Goal: Communication & Community: Answer question/provide support

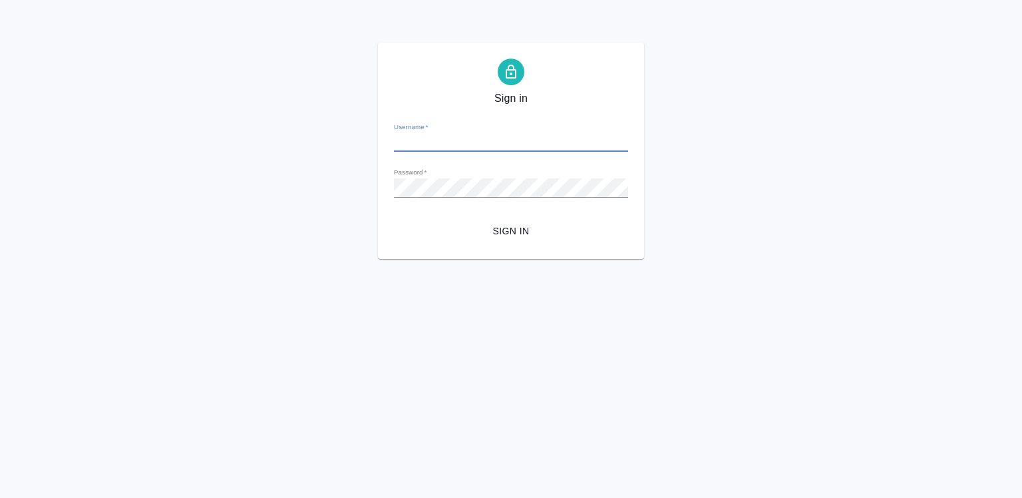
type input "[PERSON_NAME][EMAIL_ADDRESS][DOMAIN_NAME]"
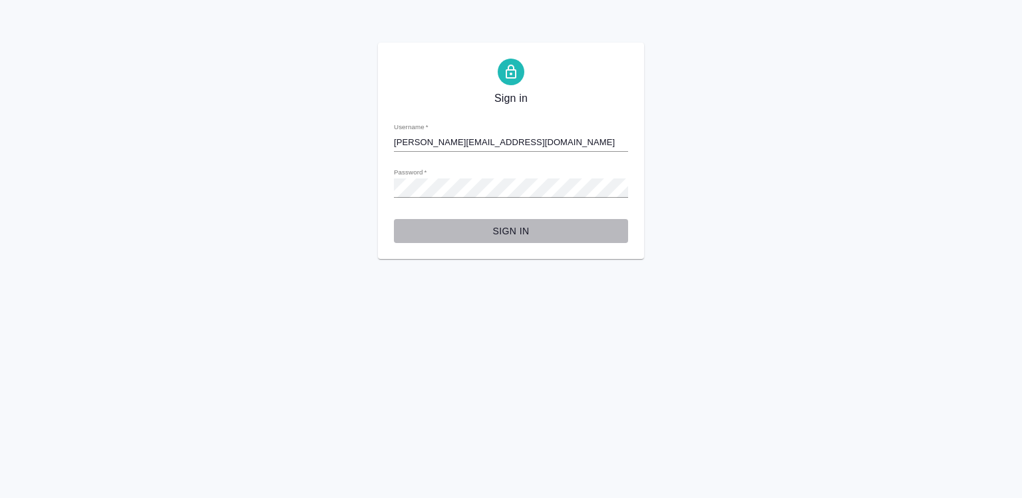
click at [527, 224] on span "Sign in" at bounding box center [511, 231] width 213 height 17
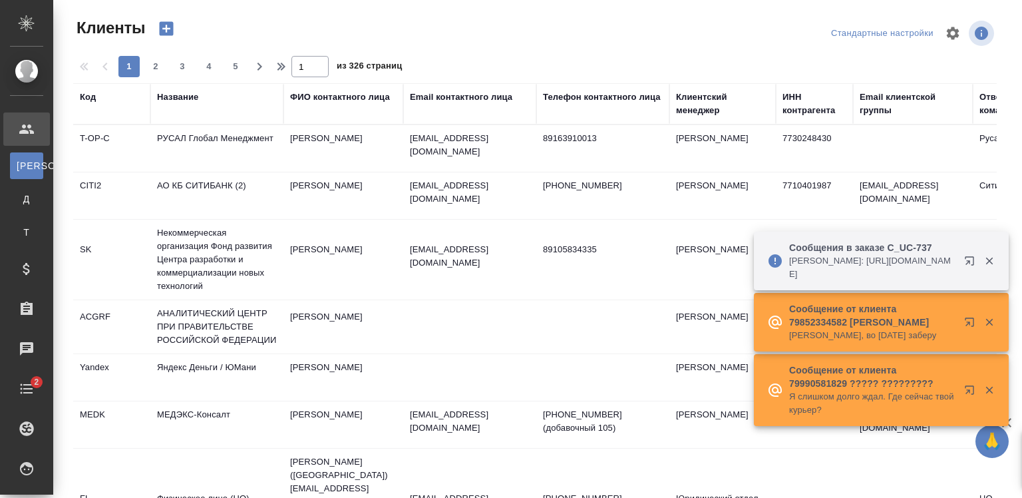
select select "RU"
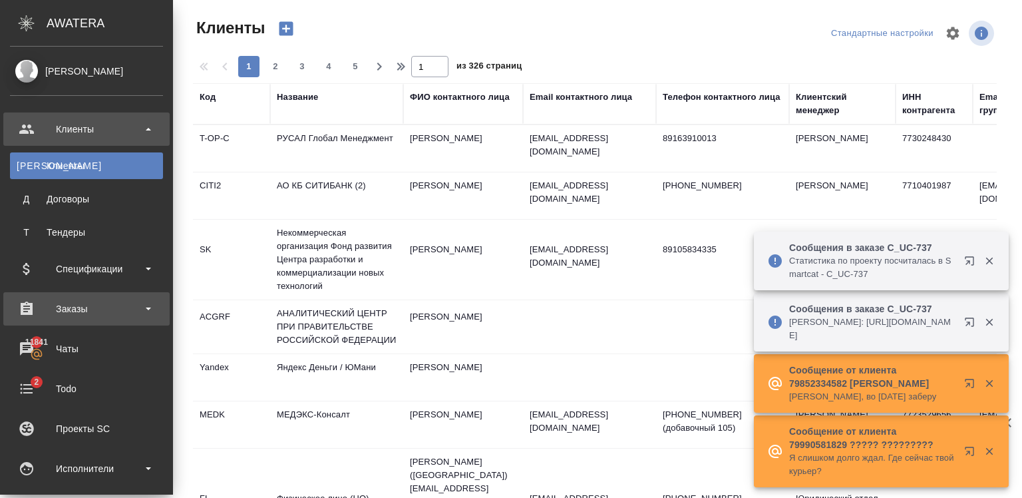
click at [103, 323] on div "Заказы" at bounding box center [86, 308] width 166 height 33
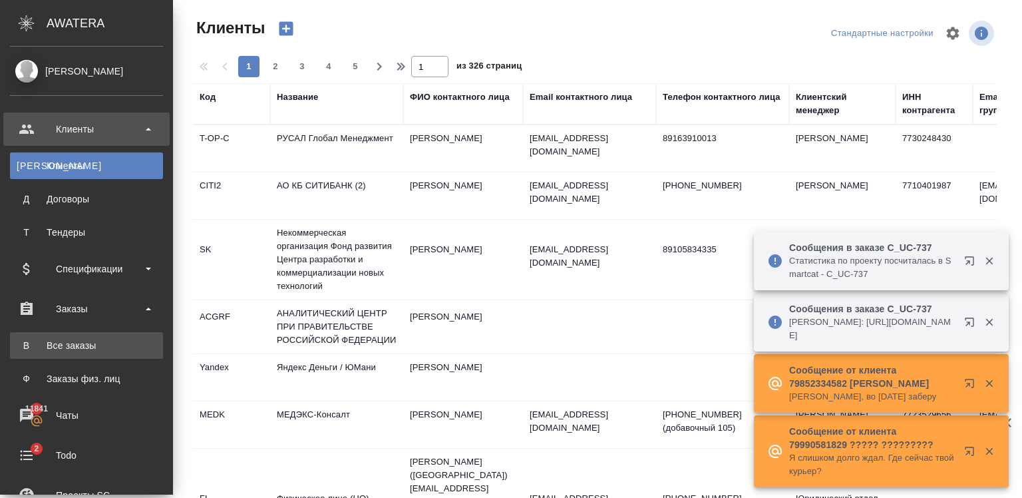
click at [112, 349] on li "В Все заказы" at bounding box center [86, 345] width 173 height 27
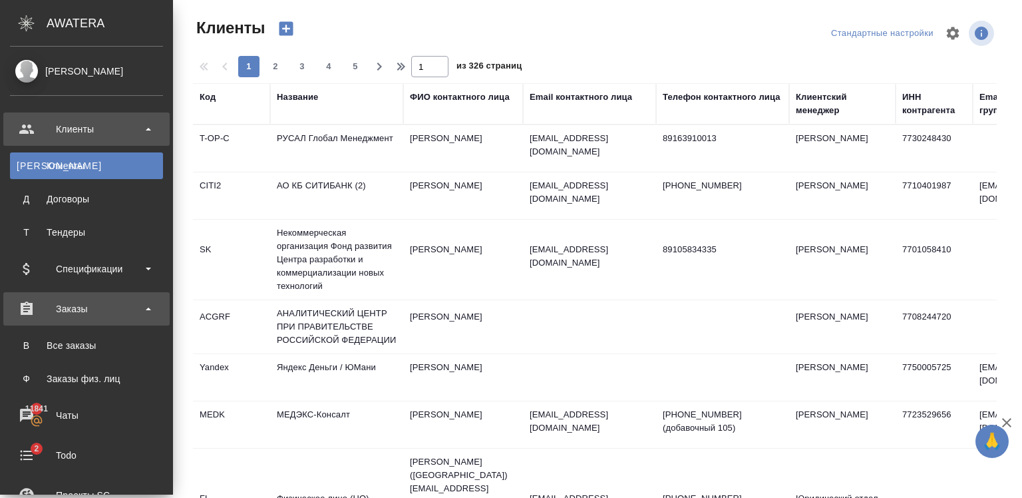
click at [86, 301] on div ".cls-1 fill:#fff; AWATERA Zaytseva Svetlana Клиенты К Клиенты Д Договоры Т Тенд…" at bounding box center [511, 249] width 1022 height 498
click at [43, 317] on div "Заказы" at bounding box center [86, 309] width 153 height 20
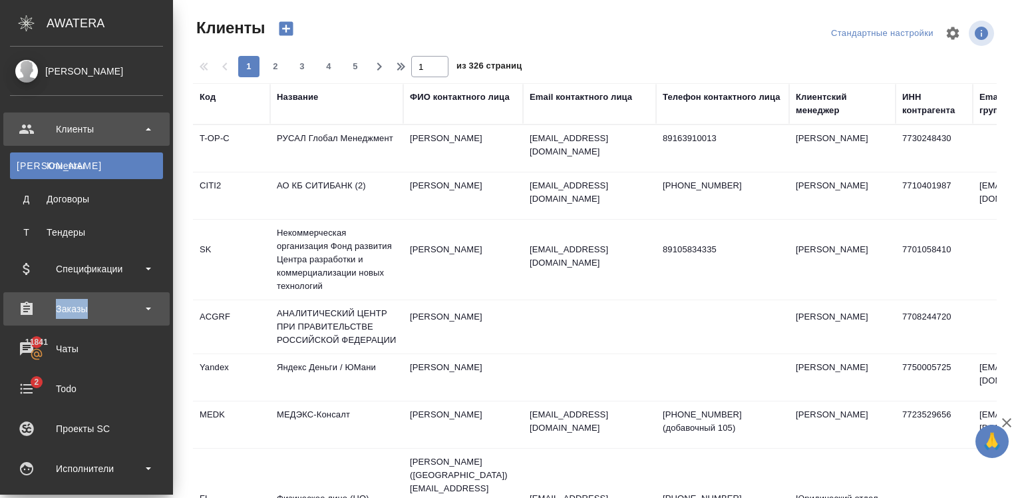
click at [43, 317] on div "Заказы" at bounding box center [86, 309] width 153 height 20
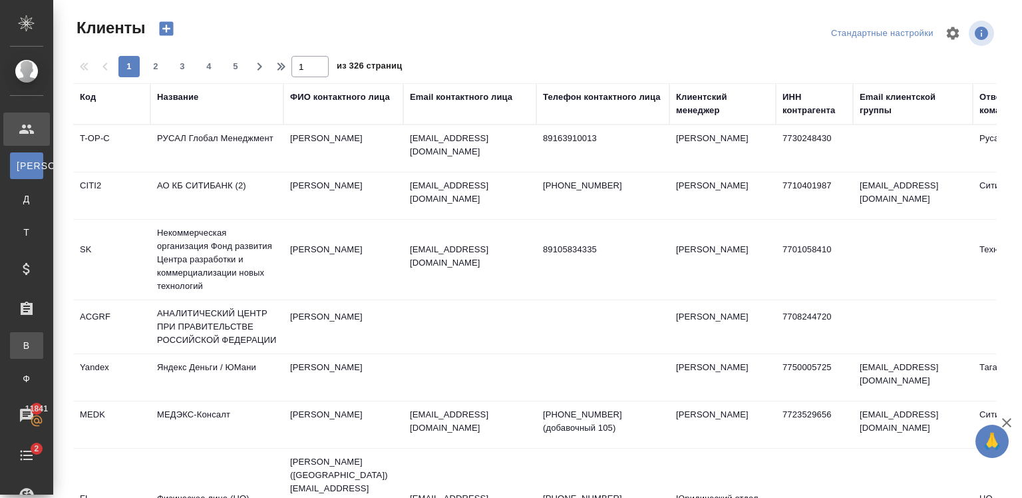
click at [20, 351] on div "Все заказы" at bounding box center [10, 345] width 20 height 13
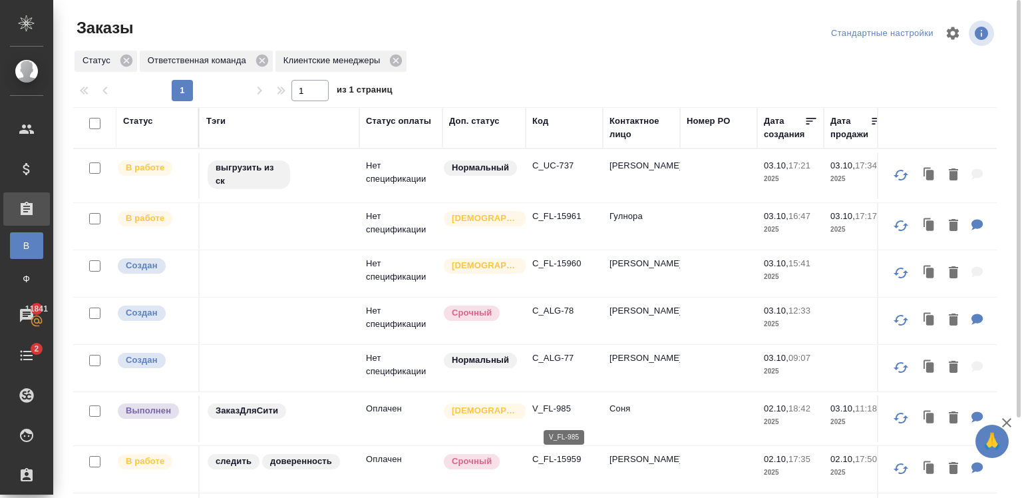
click at [551, 415] on p "V_FL-985" at bounding box center [564, 408] width 64 height 13
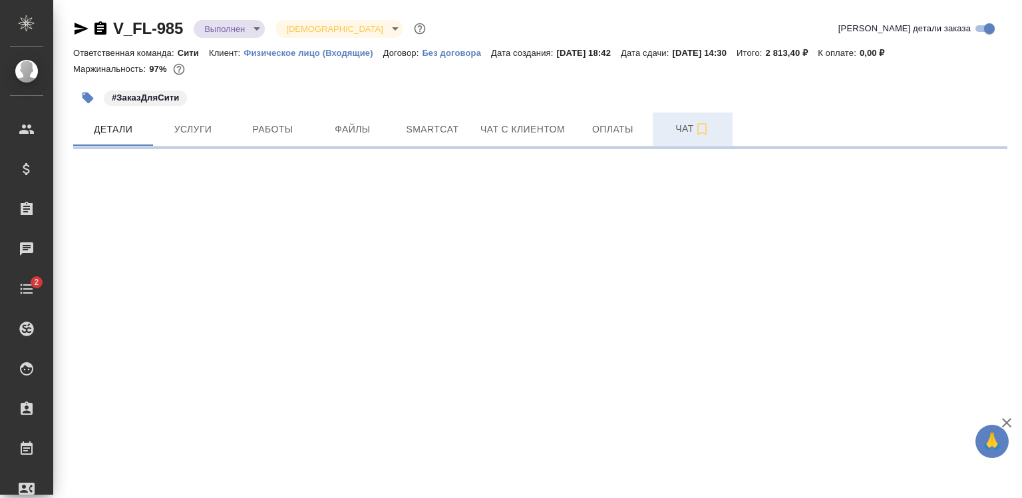
select select "RU"
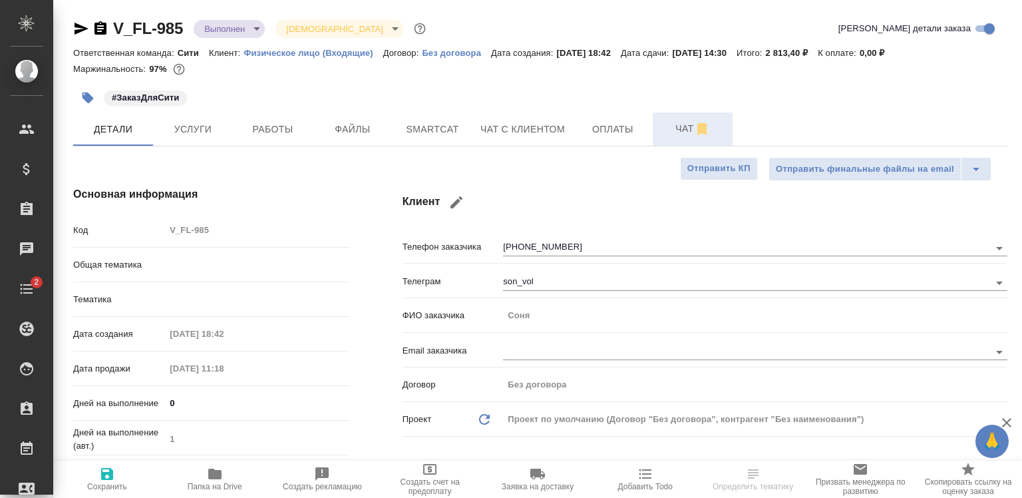
type textarea "x"
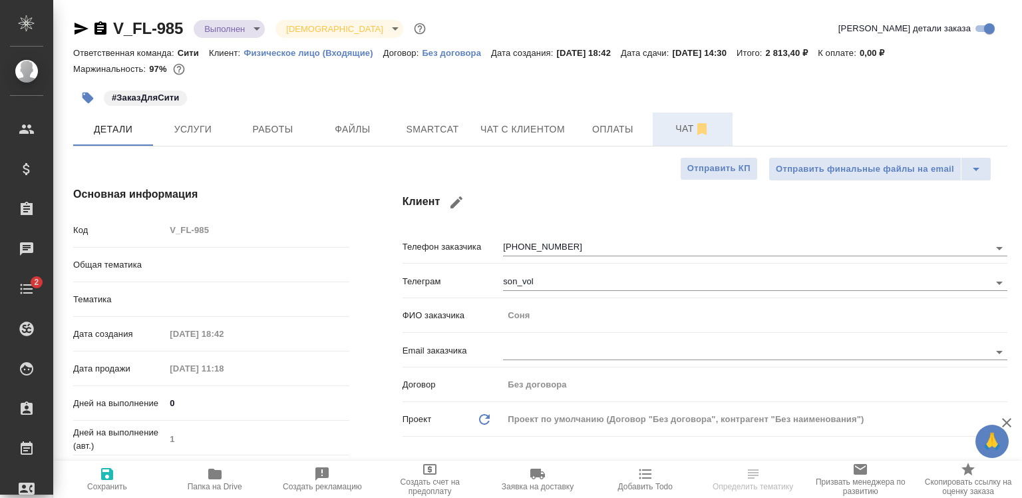
type textarea "x"
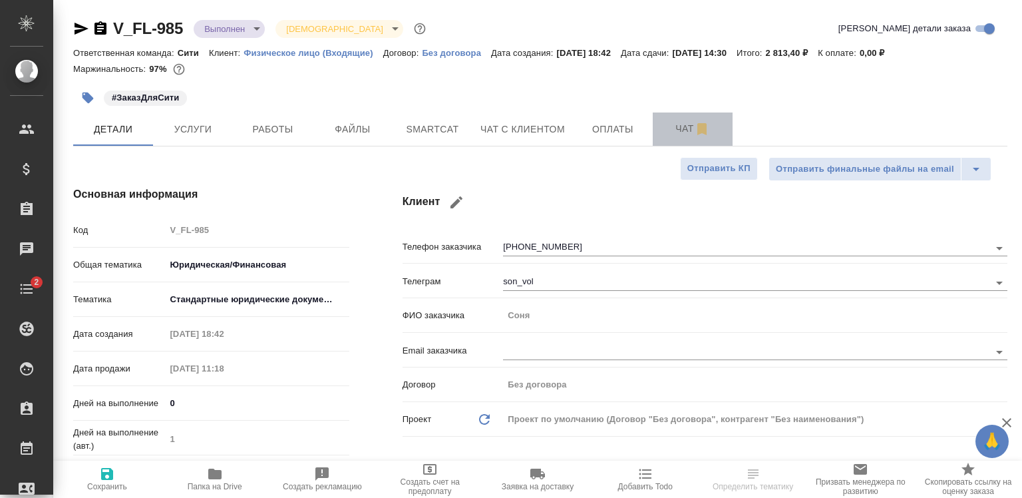
click at [680, 125] on span "Чат" at bounding box center [693, 128] width 64 height 17
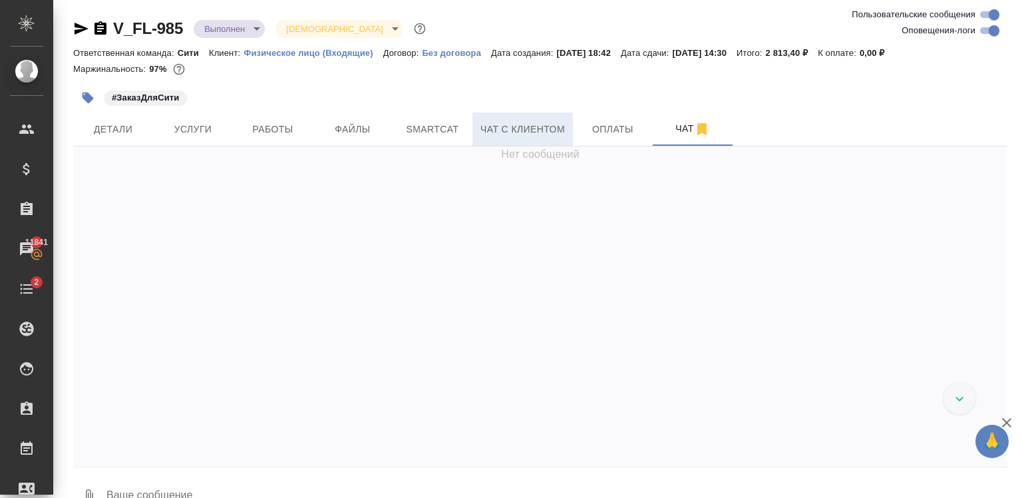
click at [543, 118] on button "Чат с клиентом" at bounding box center [523, 128] width 100 height 33
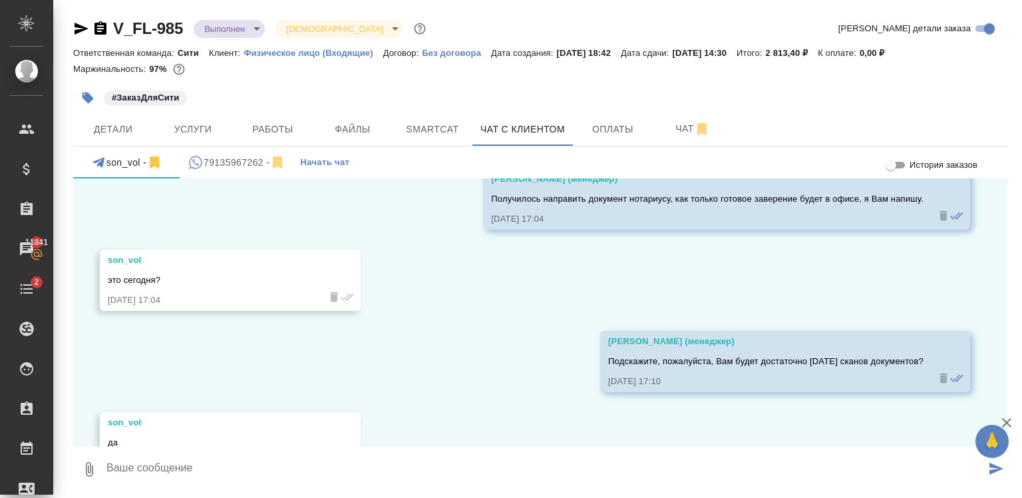
scroll to position [3727, 0]
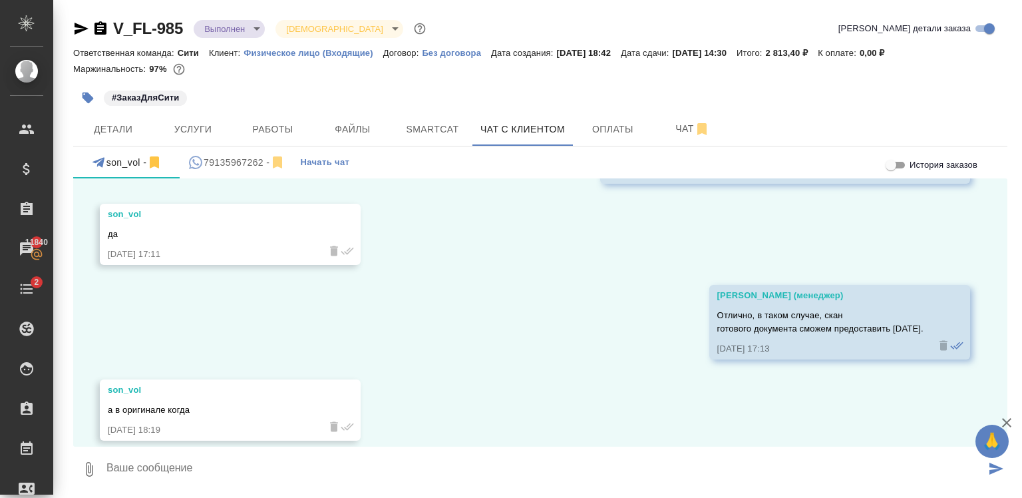
click at [152, 463] on textarea at bounding box center [545, 469] width 881 height 45
click at [86, 465] on icon "button" at bounding box center [89, 469] width 7 height 15
type input "C:\fakepath\Scan.pdf"
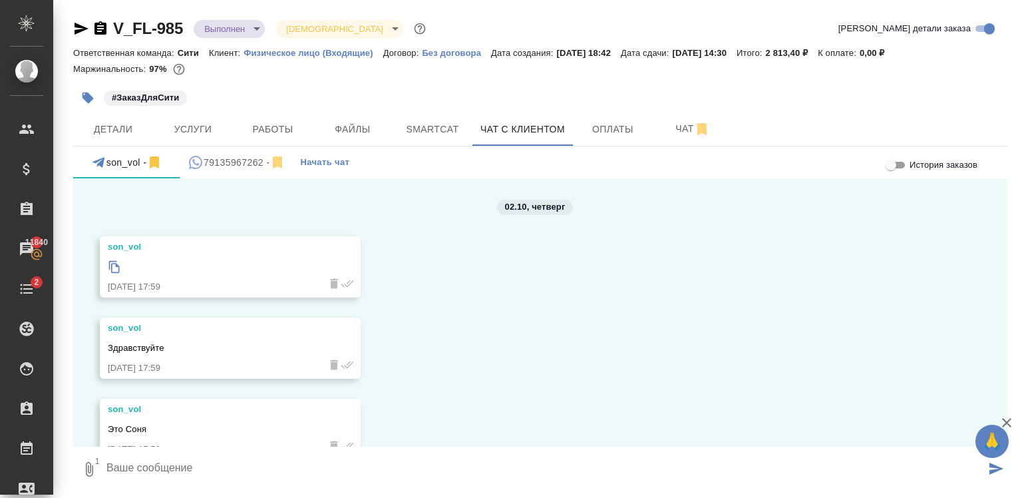
scroll to position [3727, 0]
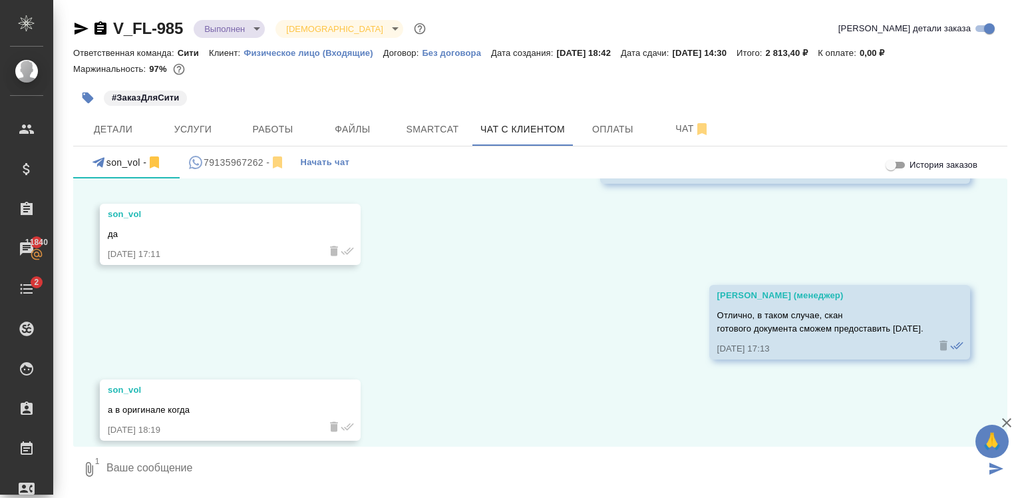
click at [207, 461] on textarea at bounding box center [545, 469] width 881 height 45
type textarea "C"
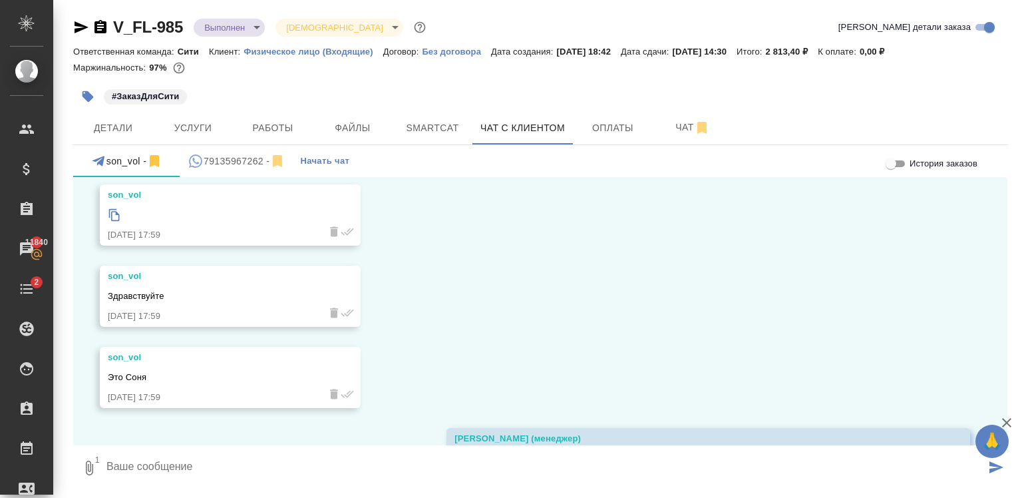
scroll to position [50, 0]
click at [208, 461] on textarea at bounding box center [545, 467] width 881 height 45
type textarea "Соня, оригинал можно будет забрать в офисе уже в [DATE]"
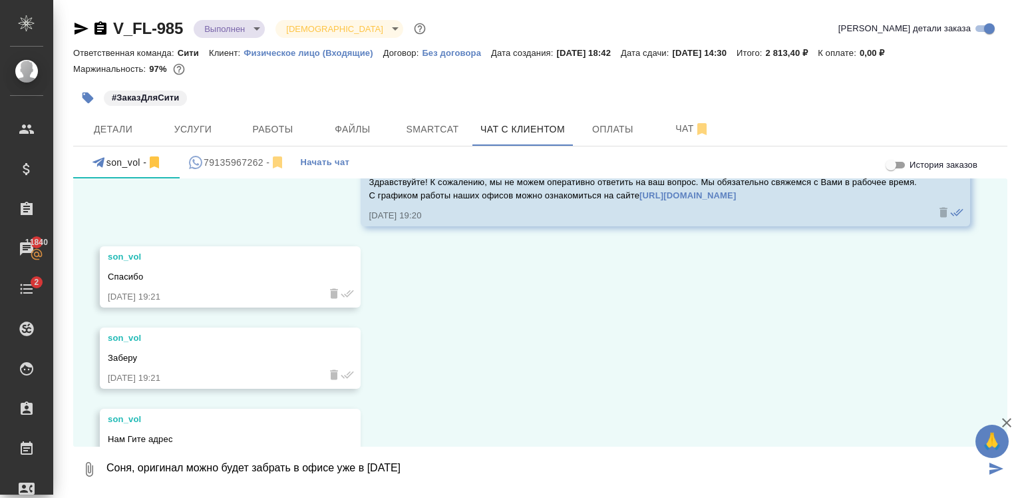
scroll to position [4227, 0]
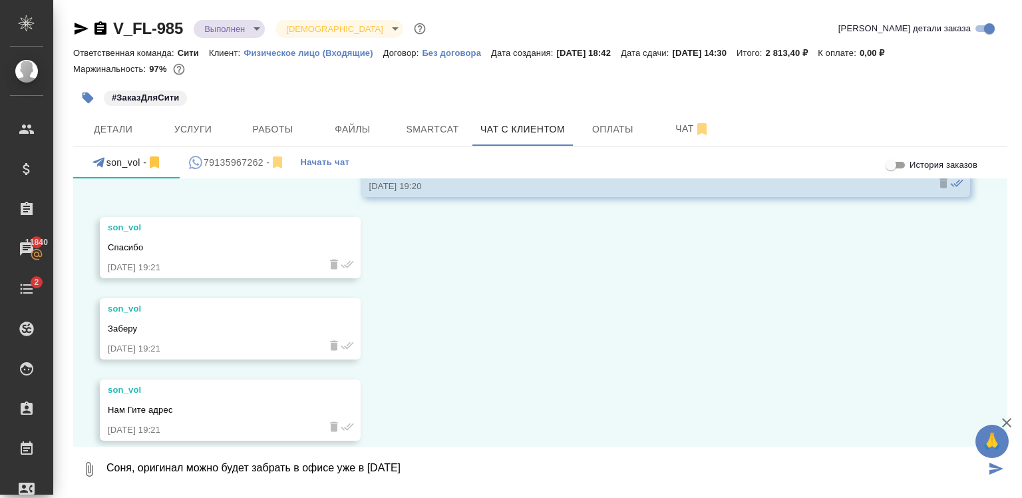
click at [206, 467] on textarea "Соня, оригинал можно будет забрать в офисе уже в [DATE]" at bounding box center [545, 469] width 881 height 45
paste textarea "Офис [GEOGRAPHIC_DATA] на [STREET_ADDRESS] В, -1 этаж, зона ритейла"
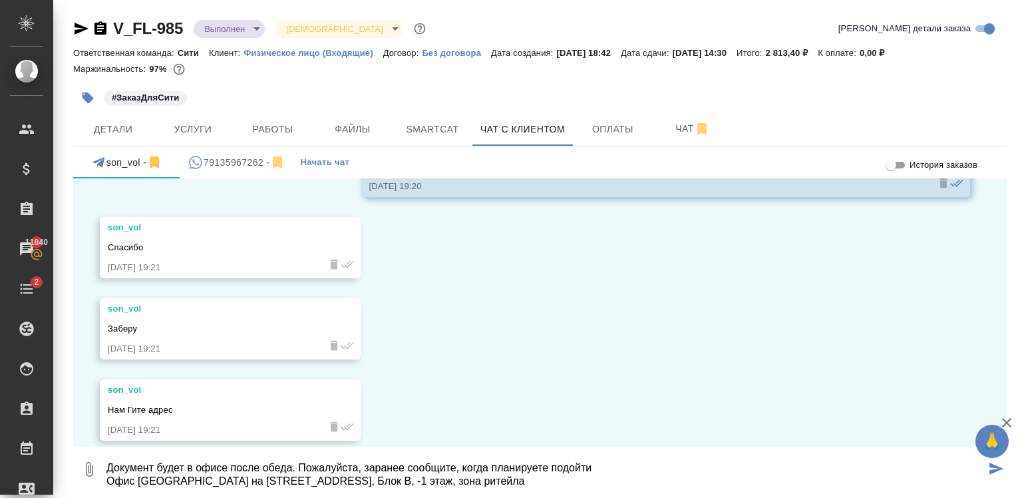
click at [585, 479] on textarea "Документ будет в офисе после обеда. Пожалуйста, заранее сообщите, когда планиру…" at bounding box center [545, 469] width 881 height 45
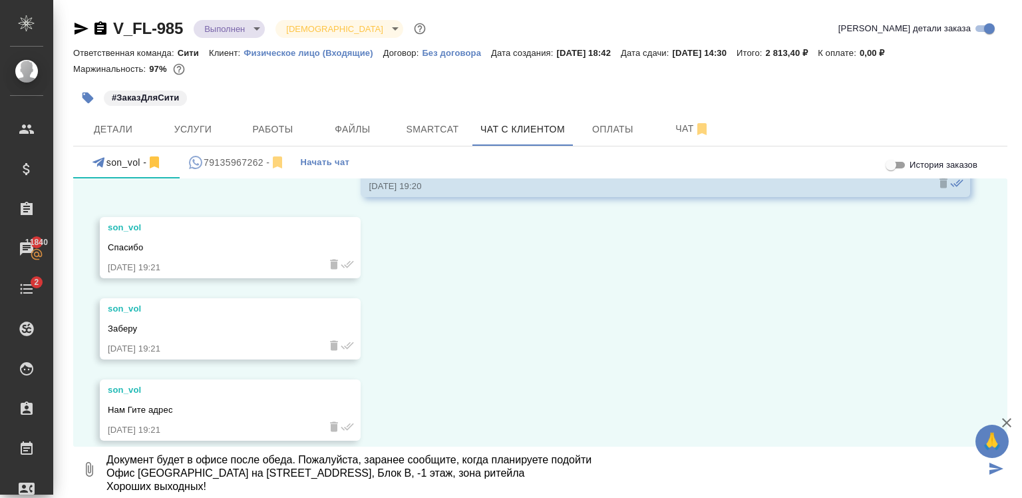
click at [575, 477] on textarea "Документ будет в офисе после обеда. Пожалуйста, заранее сообщите, когда планиру…" at bounding box center [545, 469] width 881 height 45
click at [602, 463] on textarea "Документ будет в офисе после обеда. Пожалуйста, заранее сообщите, когда планиру…" at bounding box center [545, 469] width 881 height 45
click at [580, 469] on textarea "Документ будет в офисе после обеда. Пожалуйста, заранее сообщите, когда планиру…" at bounding box center [545, 469] width 881 height 45
type textarea "Документ будет в офисе после обеда. Пожалуйста, заранее сообщите, когда планиру…"
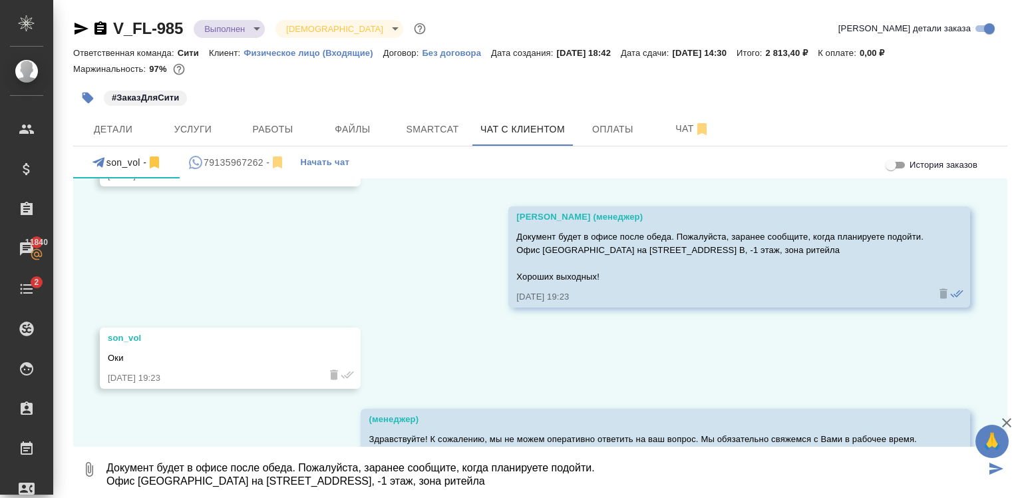
scroll to position [4525, 0]
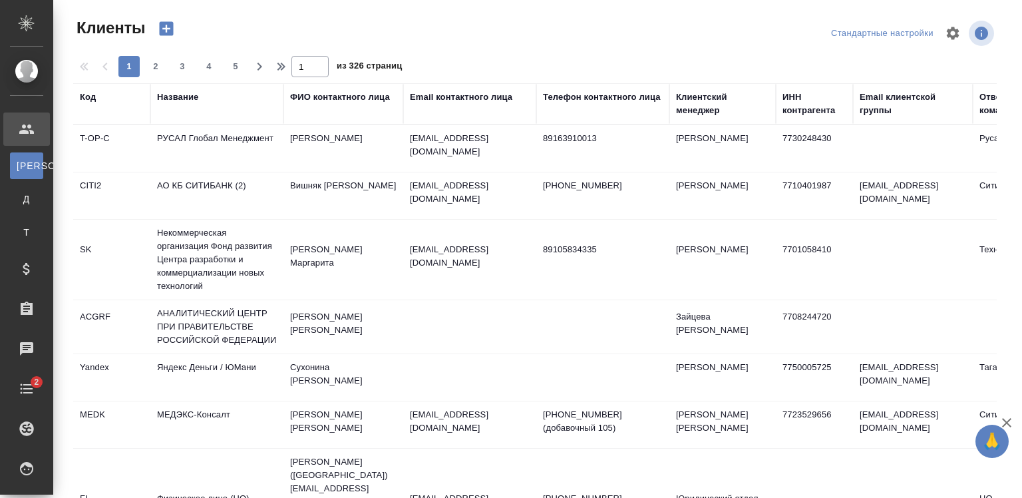
select select "RU"
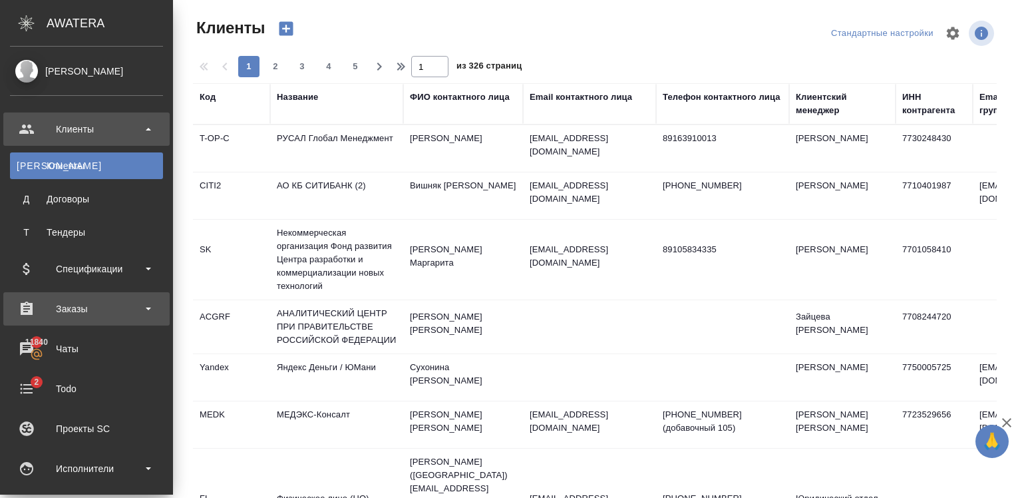
click at [85, 301] on div "Заказы" at bounding box center [86, 309] width 153 height 20
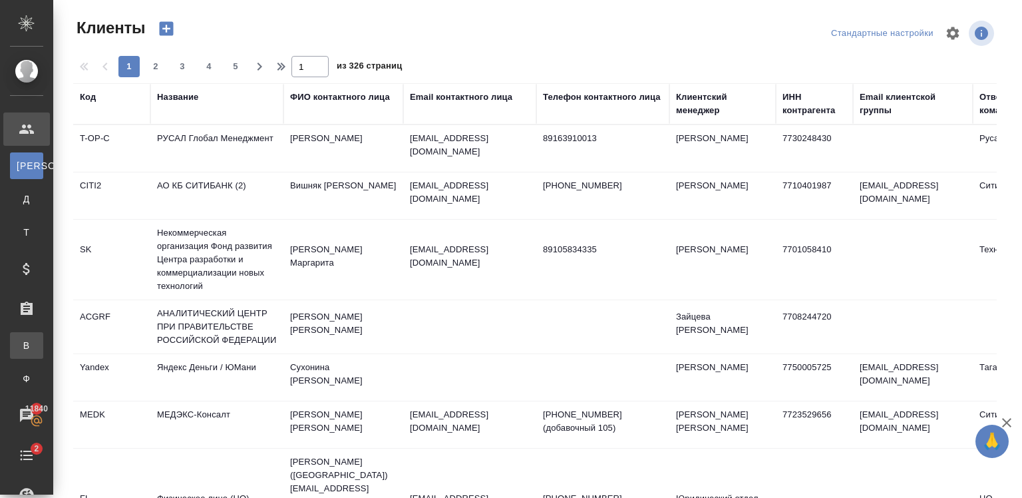
click at [105, 346] on div ".cls-1 fill:#fff; AWATERA Zaytseva Svetlana Клиенты К Клиенты Д Договоры Т Тенд…" at bounding box center [511, 249] width 1022 height 498
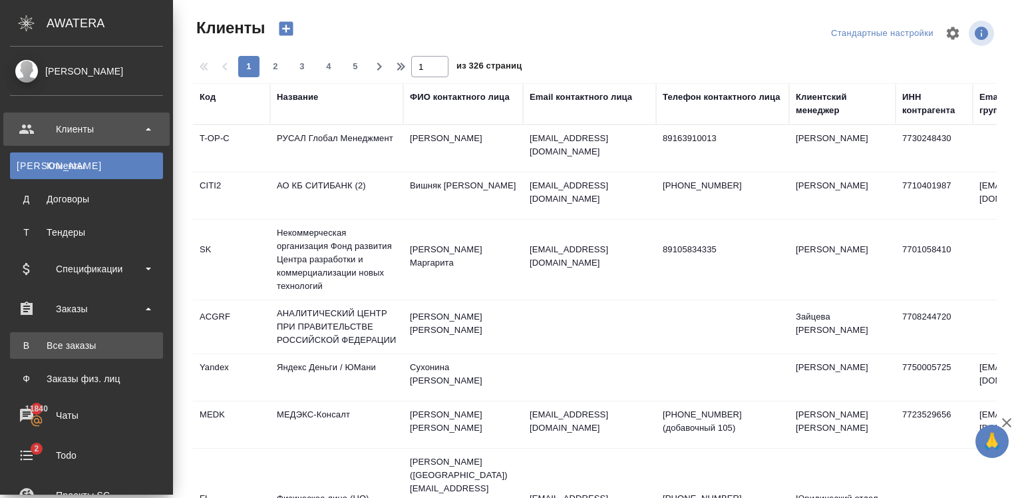
click at [91, 341] on div "Все заказы" at bounding box center [87, 345] width 140 height 13
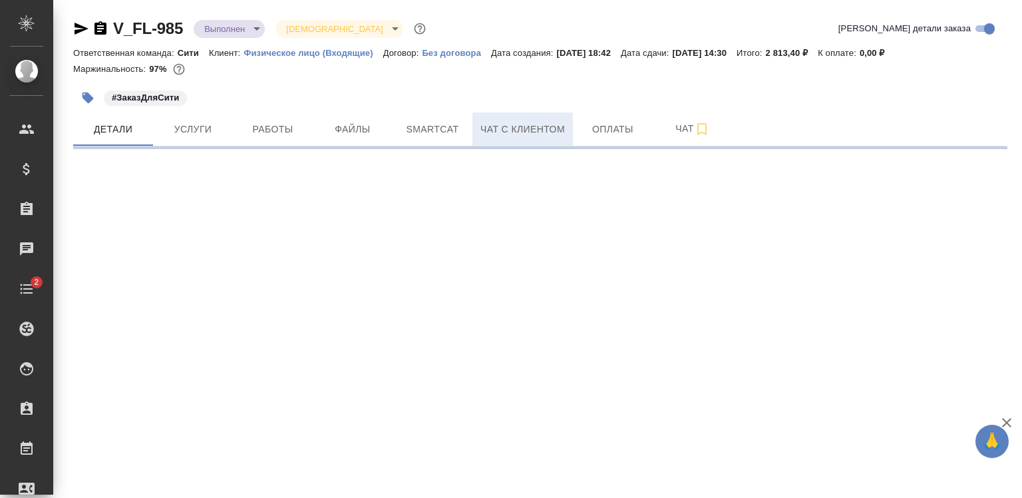
select select "RU"
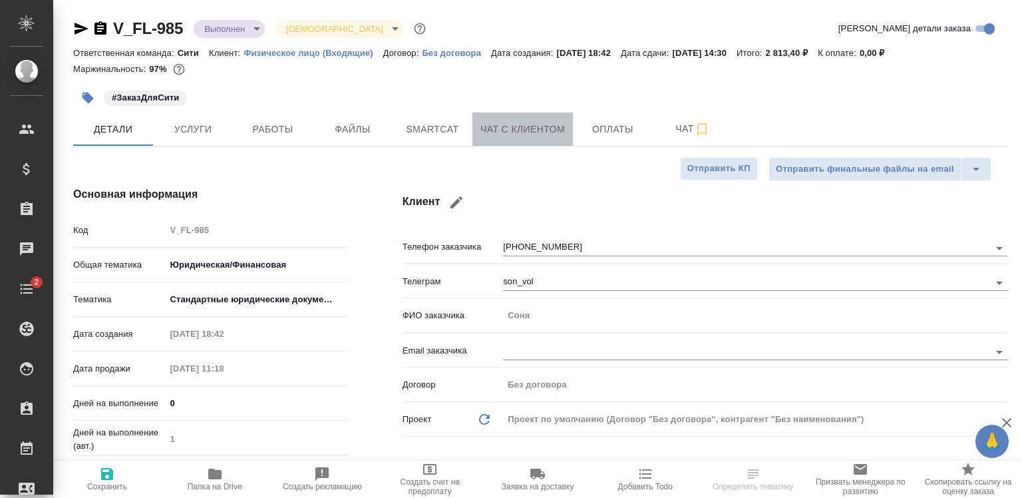
type textarea "x"
click at [558, 141] on button "Чат с клиентом" at bounding box center [523, 128] width 100 height 33
type textarea "x"
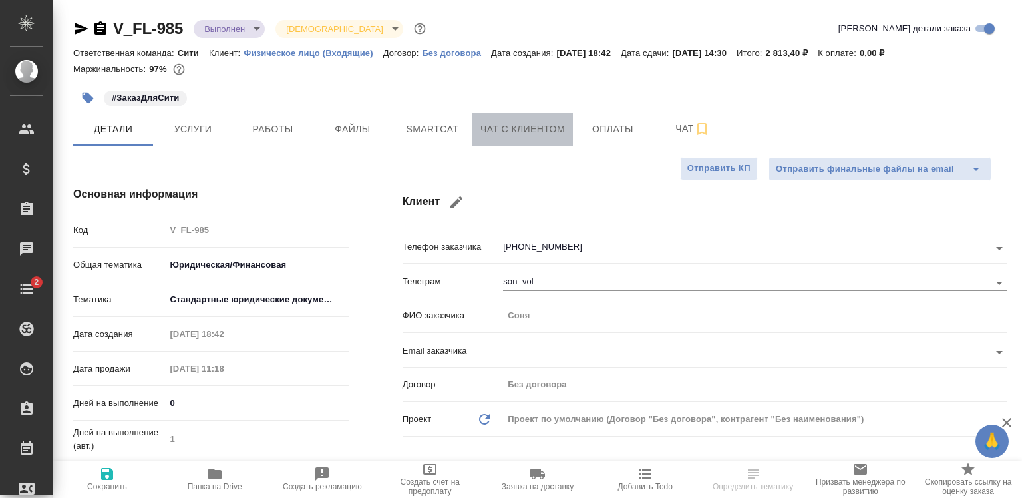
type textarea "x"
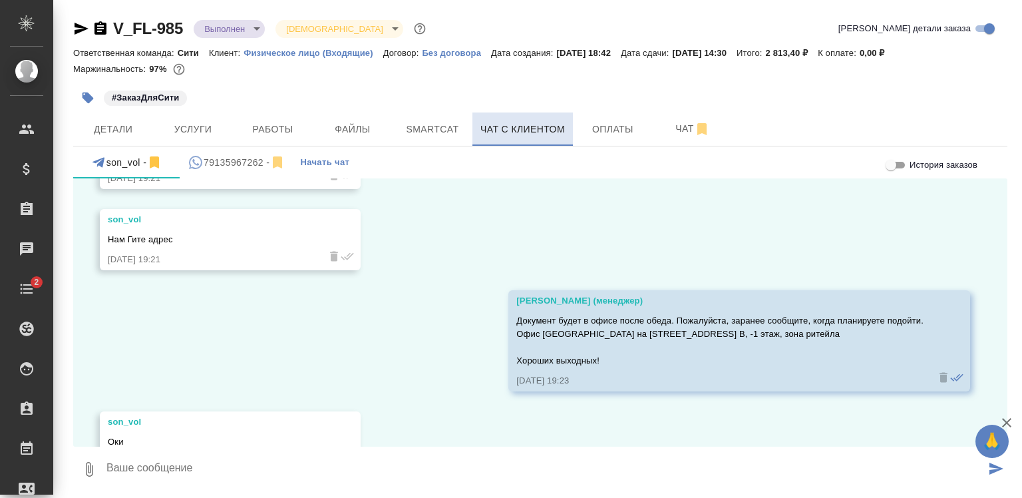
scroll to position [4525, 0]
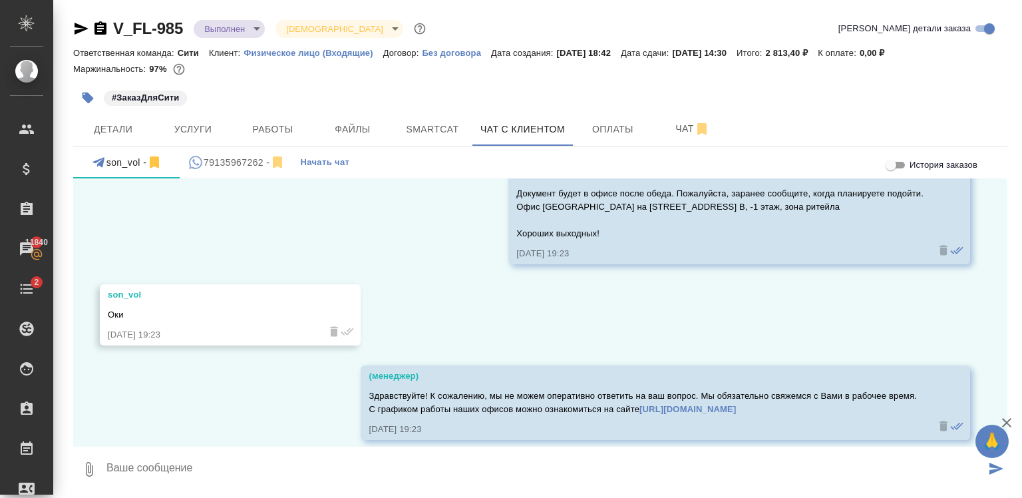
click at [163, 475] on textarea at bounding box center [545, 469] width 881 height 45
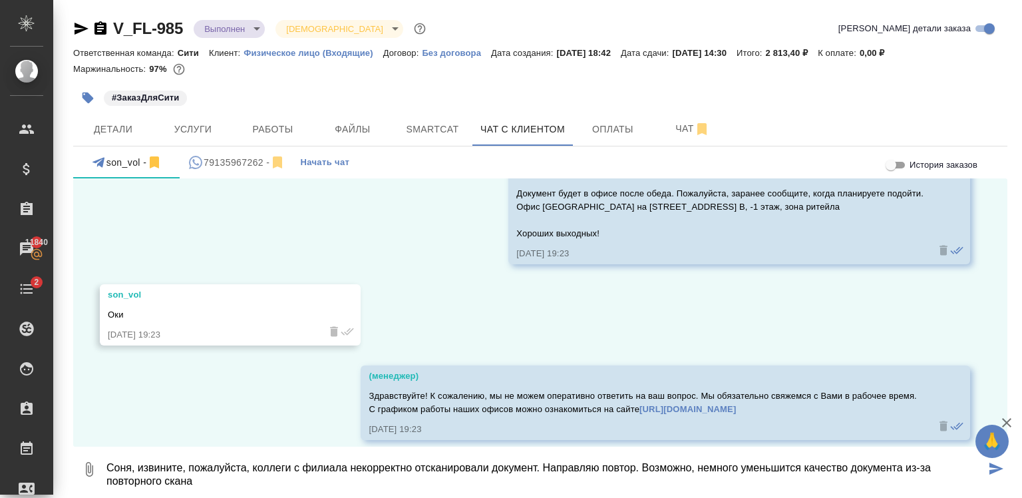
type textarea "Соня, извините, пожалуйста, коллеги с филиала некорректно отсканировали докумен…"
click at [89, 469] on icon "button" at bounding box center [89, 469] width 16 height 16
type input "C:\fakepath\scan_sertified.pdf"
click at [612, 478] on textarea "Соня, извините, пожалуйста, коллеги с филиала некорректно отсканировали докумен…" at bounding box center [545, 469] width 881 height 45
type textarea "Соня, извините, пожалуйста, коллеги с филиала некорректно отсканировали докумен…"
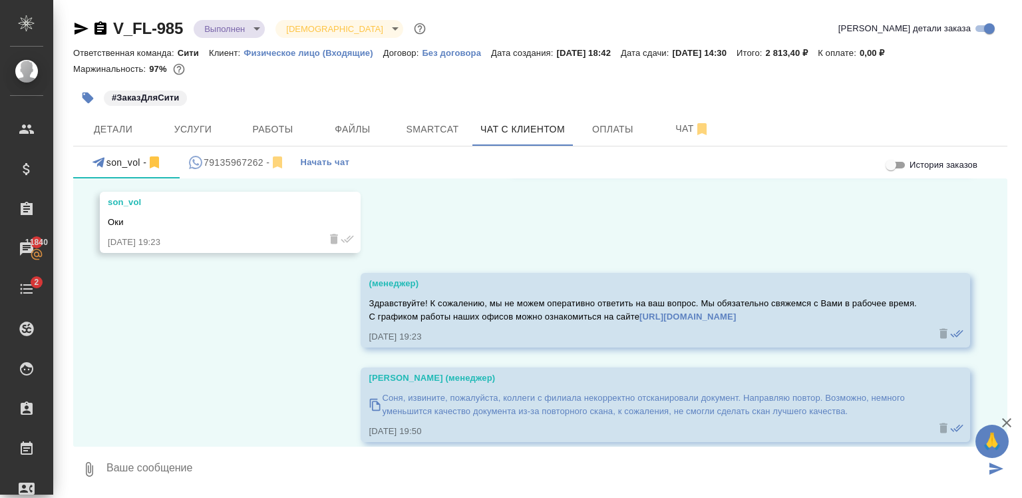
scroll to position [4619, 0]
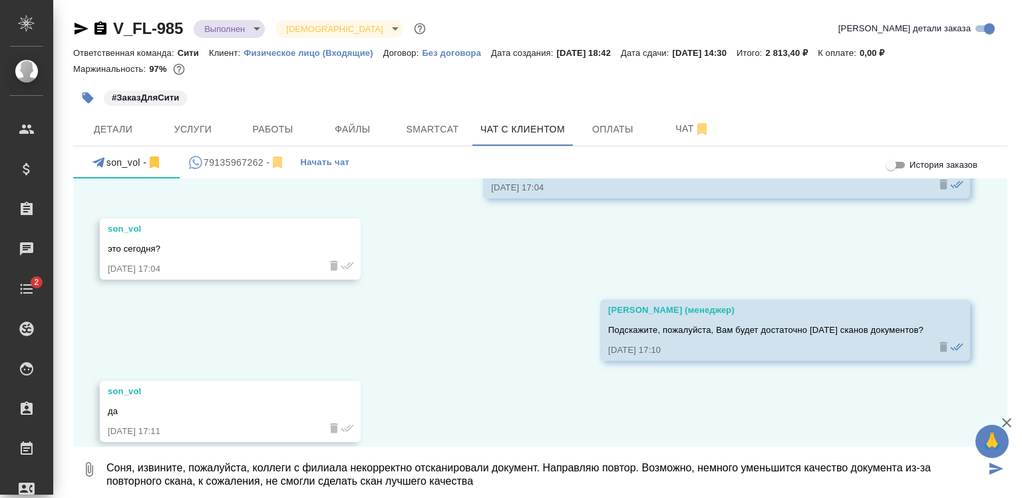
scroll to position [4619, 0]
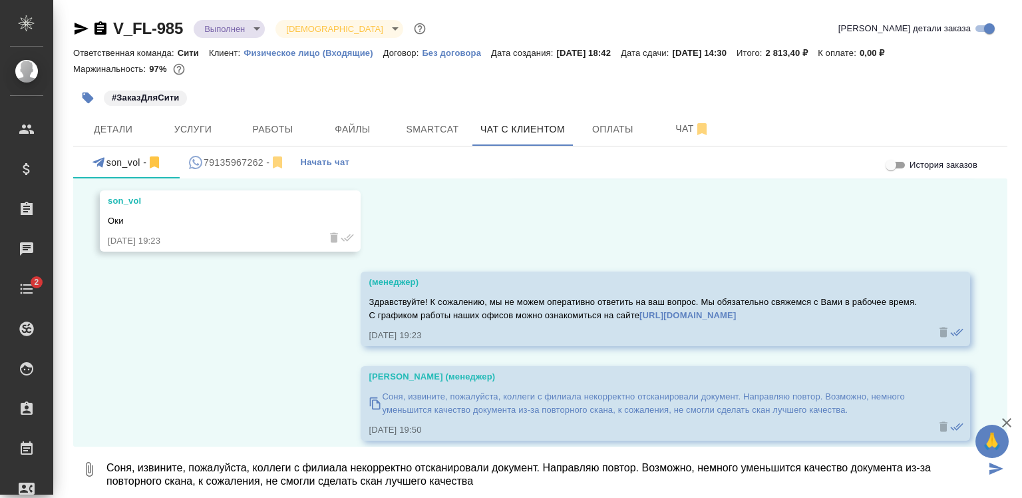
click at [403, 468] on textarea "Соня, извините, пожалуйста, коллеги с филиала некорректно отсканировали докумен…" at bounding box center [545, 469] width 881 height 45
drag, startPoint x: 403, startPoint y: 468, endPoint x: 339, endPoint y: 489, distance: 66.7
click at [339, 489] on textarea "Соня, извините, пожалуйста, коллеги с филиала некорректно отсканировали докумен…" at bounding box center [545, 469] width 881 height 45
